Goal: Task Accomplishment & Management: Manage account settings

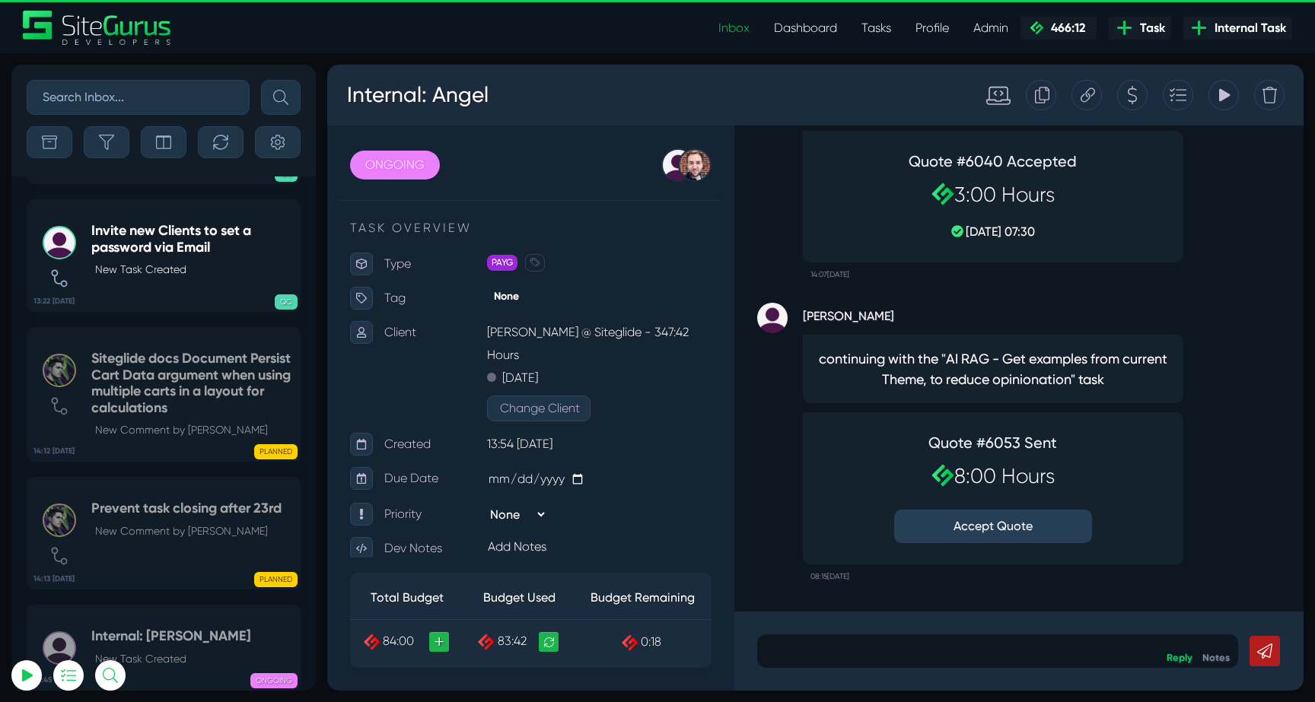
scroll to position [-60160, 0]
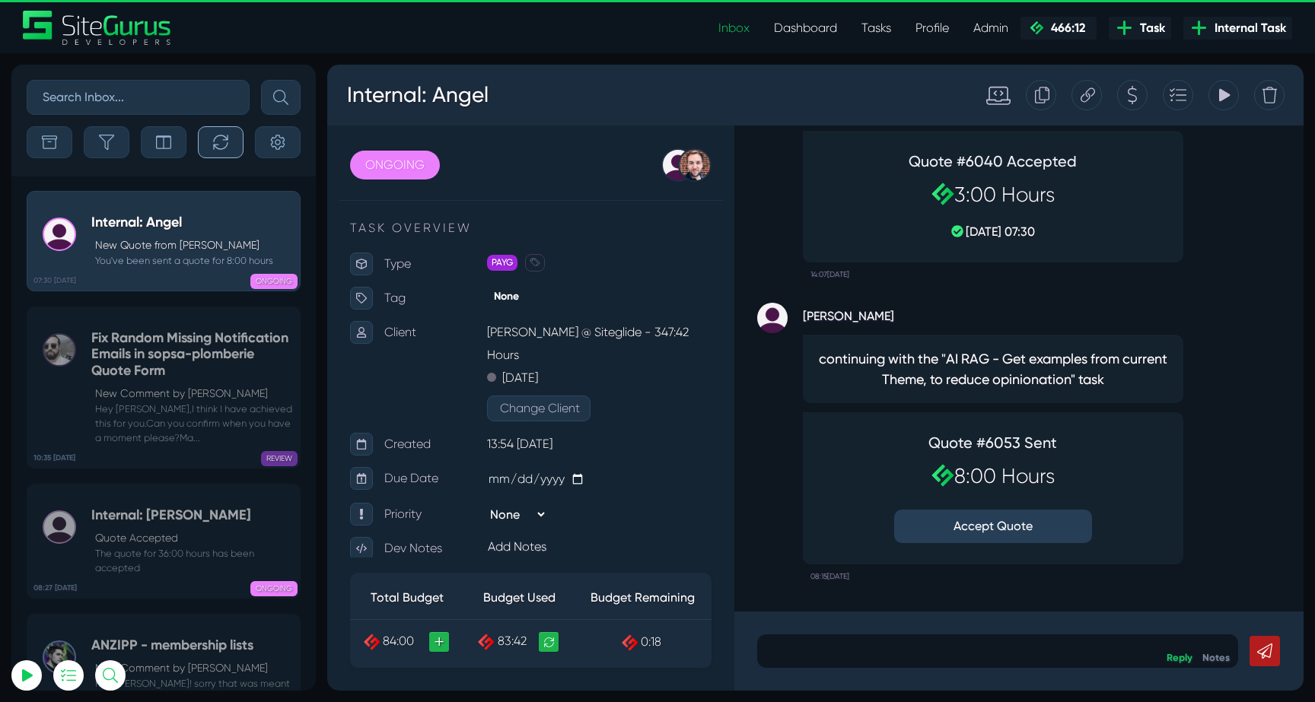
click at [219, 131] on button "button" at bounding box center [221, 142] width 46 height 32
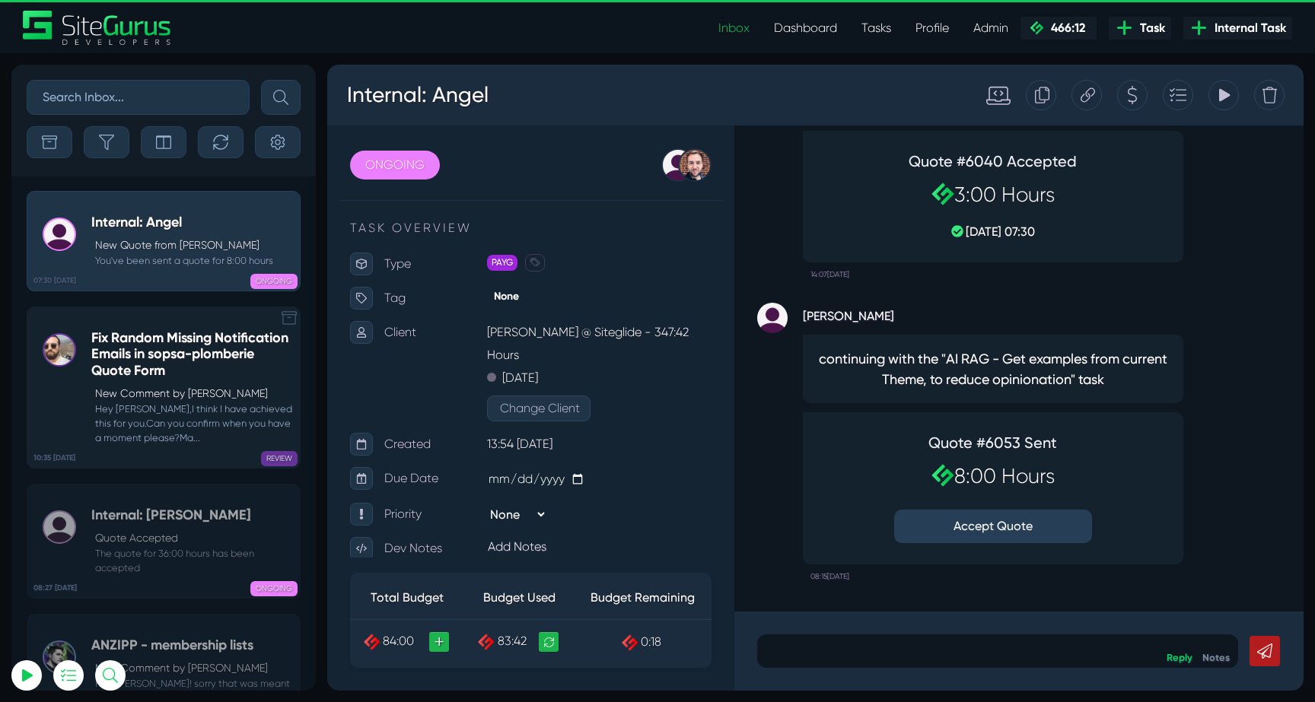
click at [138, 349] on h5 "Fix Random Missing Notification Emails in sopsa-plomberie Quote Form" at bounding box center [191, 354] width 201 height 49
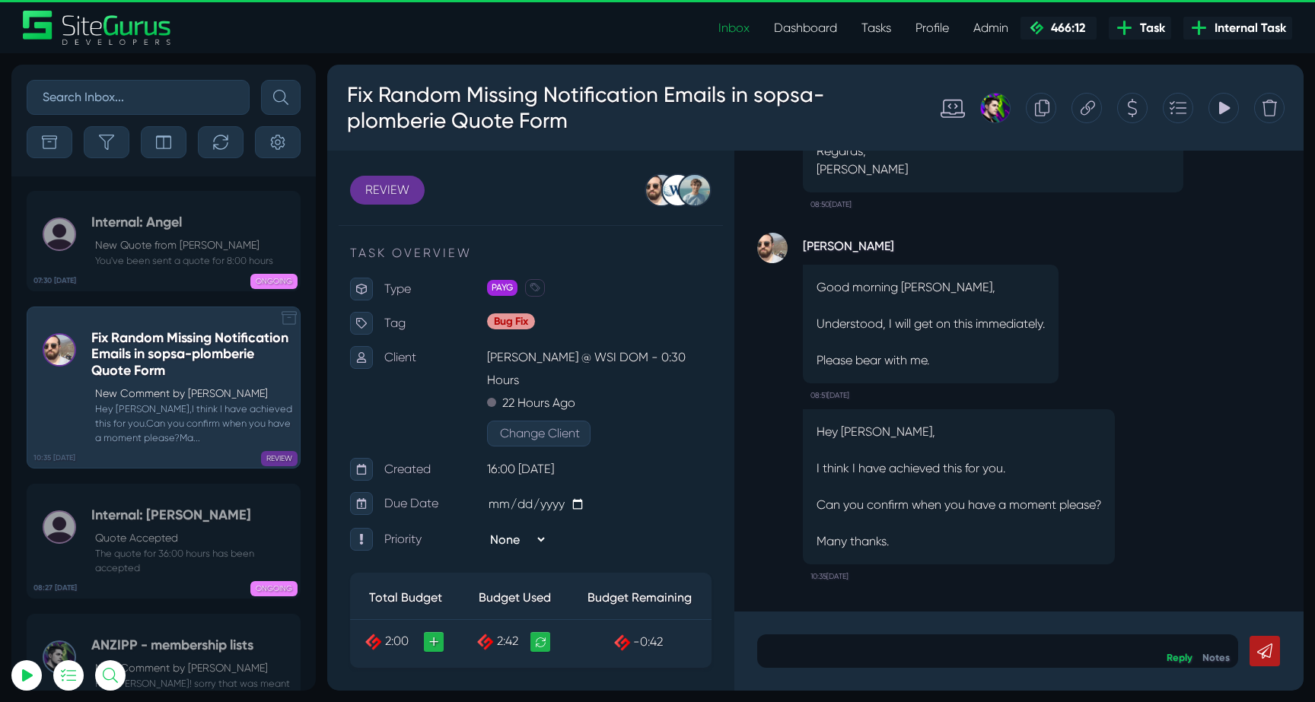
click at [135, 252] on p "New Quote from [PERSON_NAME]" at bounding box center [184, 245] width 178 height 16
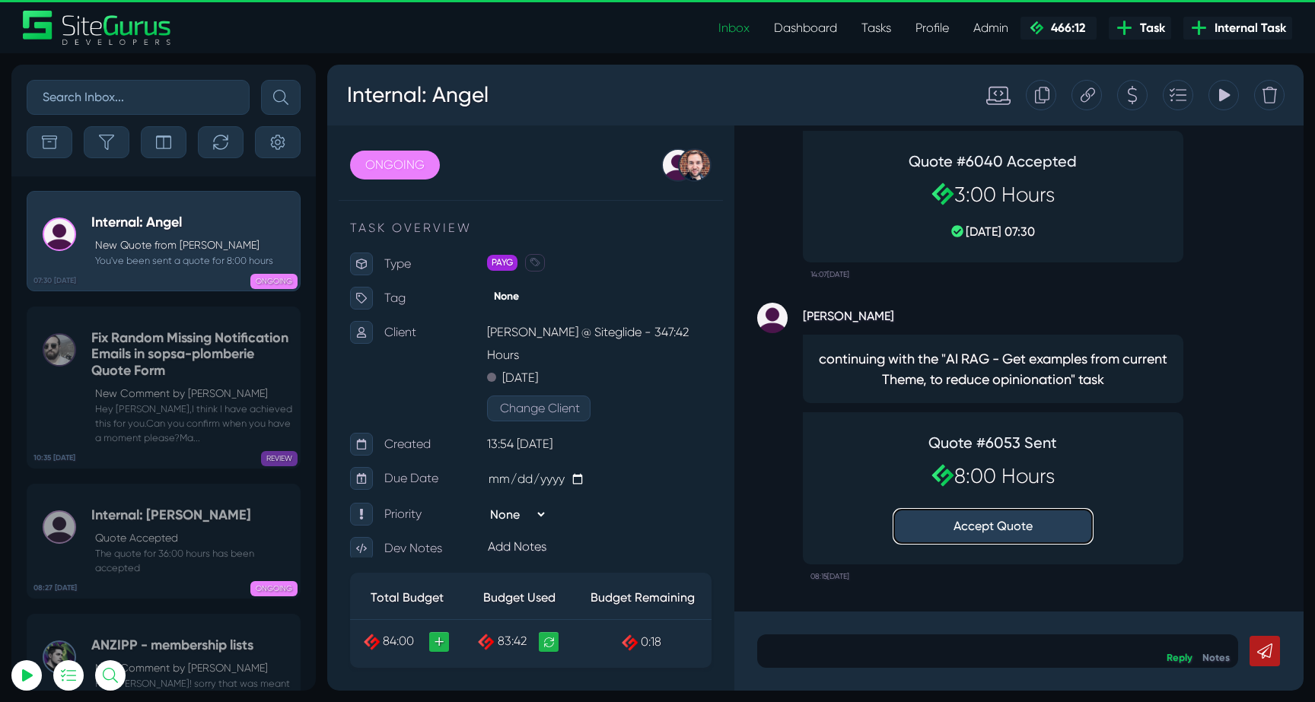
click at [985, 529] on button "Accept Quote" at bounding box center [993, 526] width 198 height 33
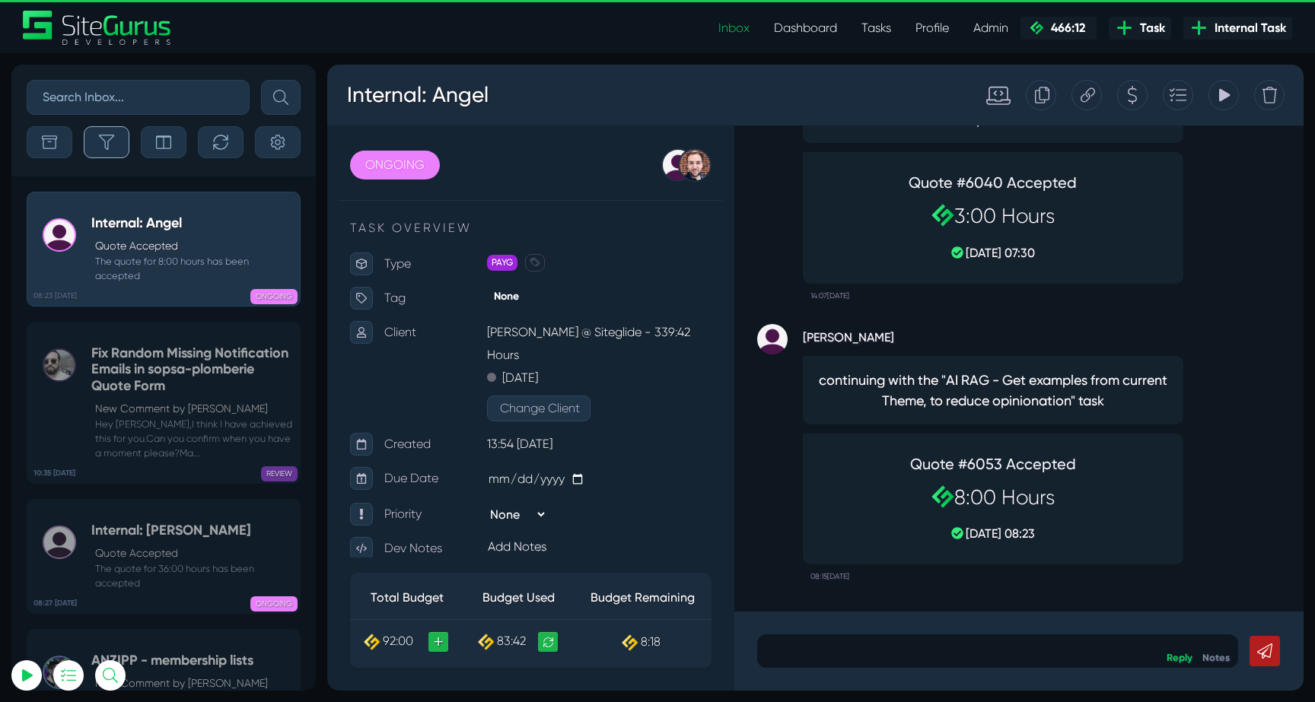
click at [115, 145] on button "button" at bounding box center [107, 142] width 46 height 32
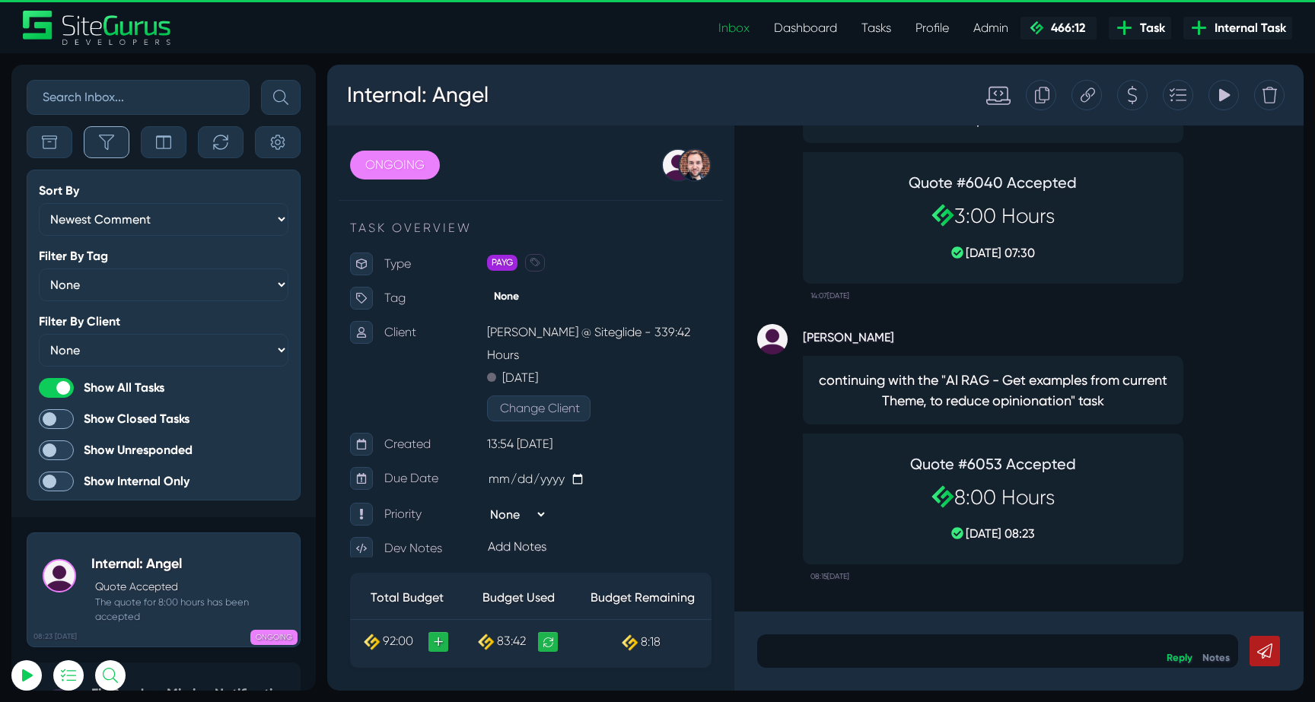
click at [115, 145] on button "button" at bounding box center [107, 142] width 46 height 32
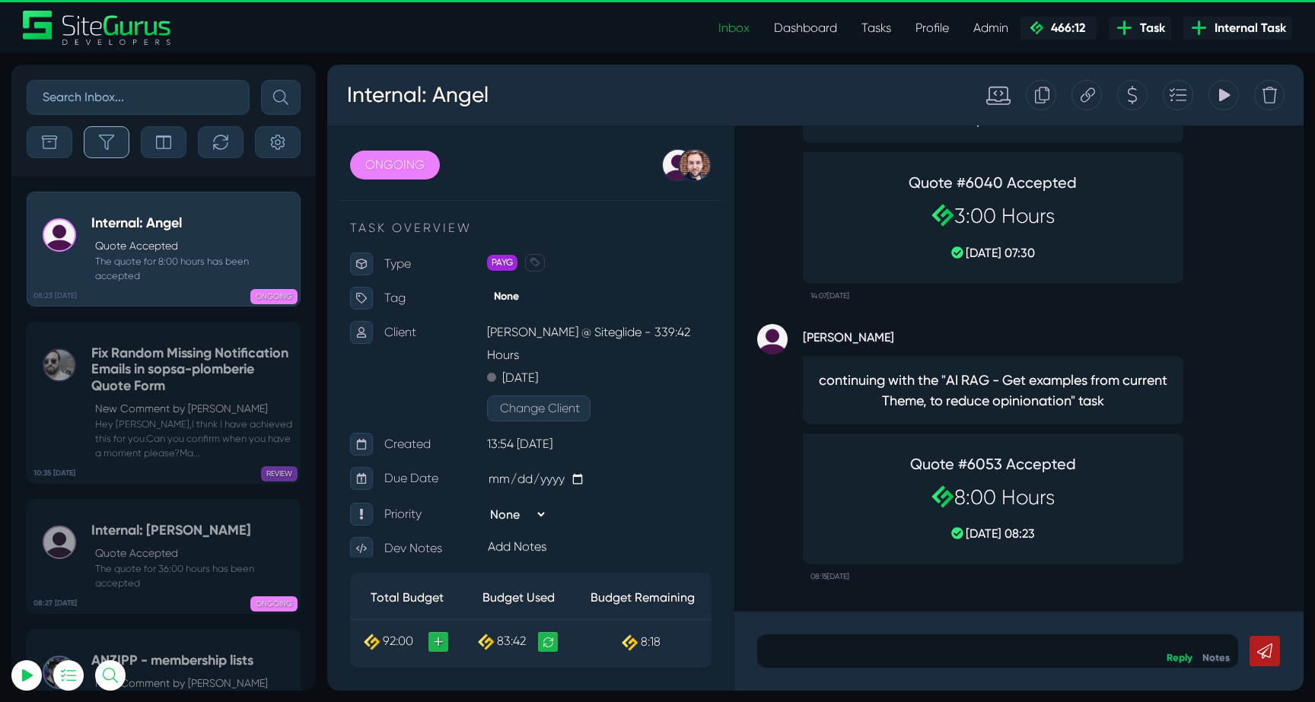
scroll to position [-60174, 0]
